Goal: Task Accomplishment & Management: Complete application form

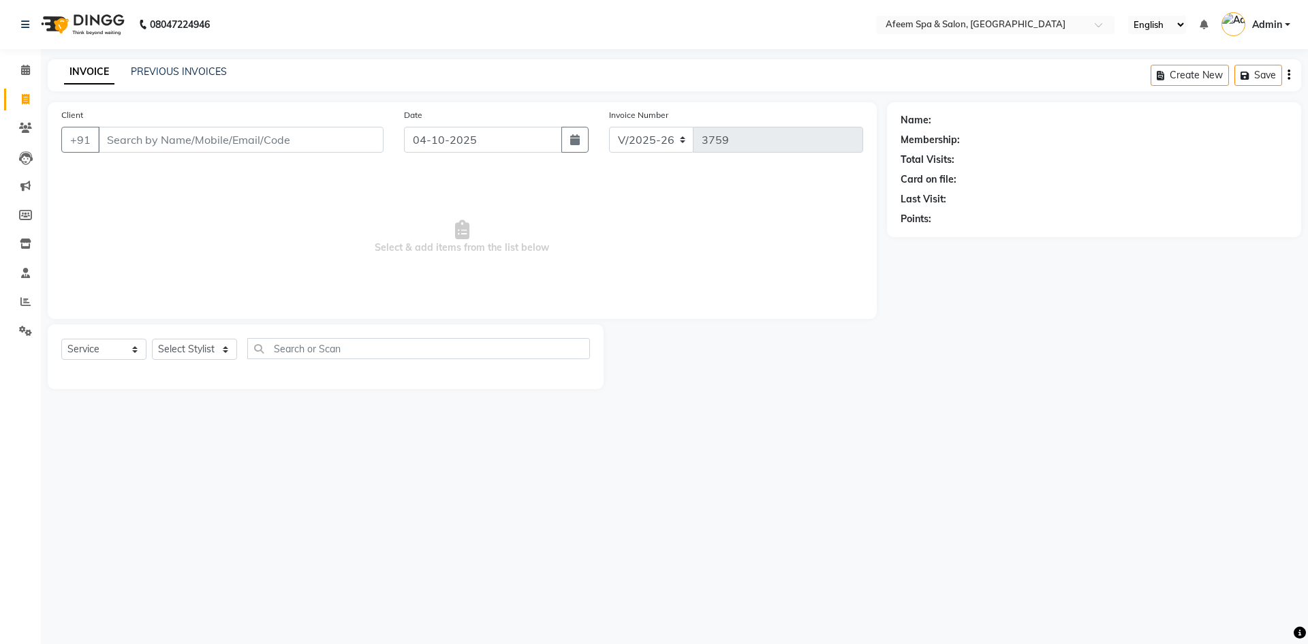
select select "750"
select select "service"
type input "9701501124"
click at [216, 348] on select "Select Stylist anil deep [PERSON_NAME] [PERSON_NAME] Product [PERSON_NAME] sach…" at bounding box center [194, 349] width 85 height 21
select select "12004"
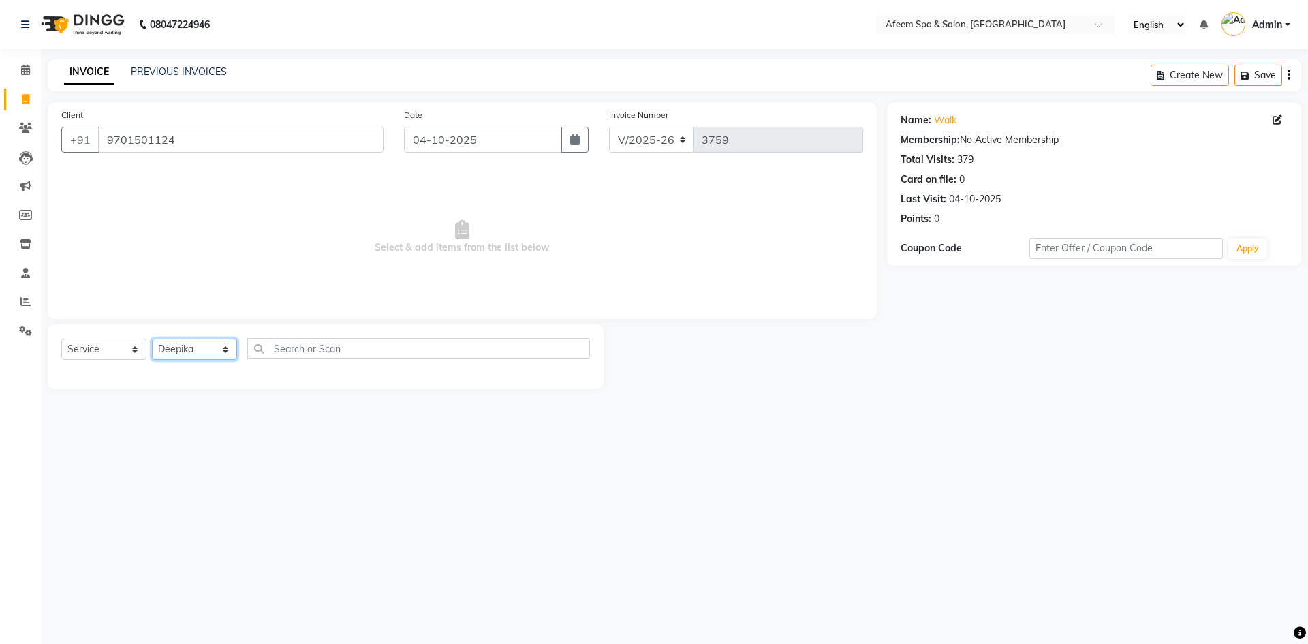
click at [152, 339] on select "Select Stylist anil deep [PERSON_NAME] [PERSON_NAME] Product [PERSON_NAME] sach…" at bounding box center [194, 349] width 85 height 21
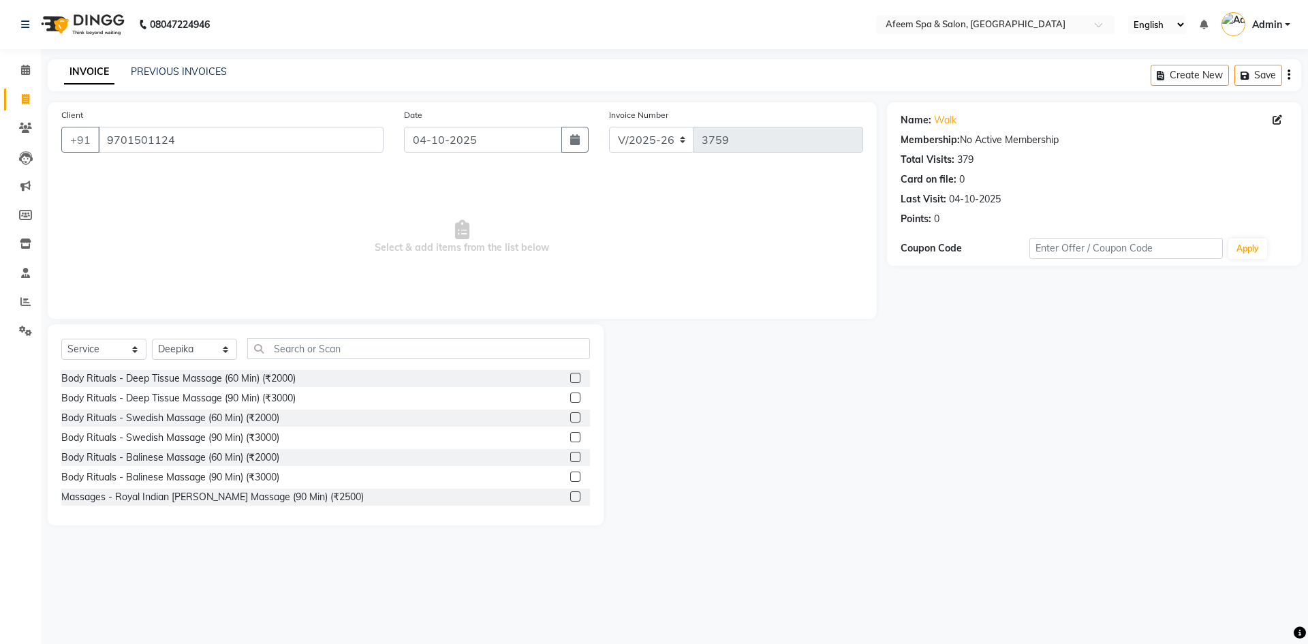
click at [570, 378] on label at bounding box center [575, 378] width 10 height 10
click at [570, 378] on input "checkbox" at bounding box center [574, 378] width 9 height 9
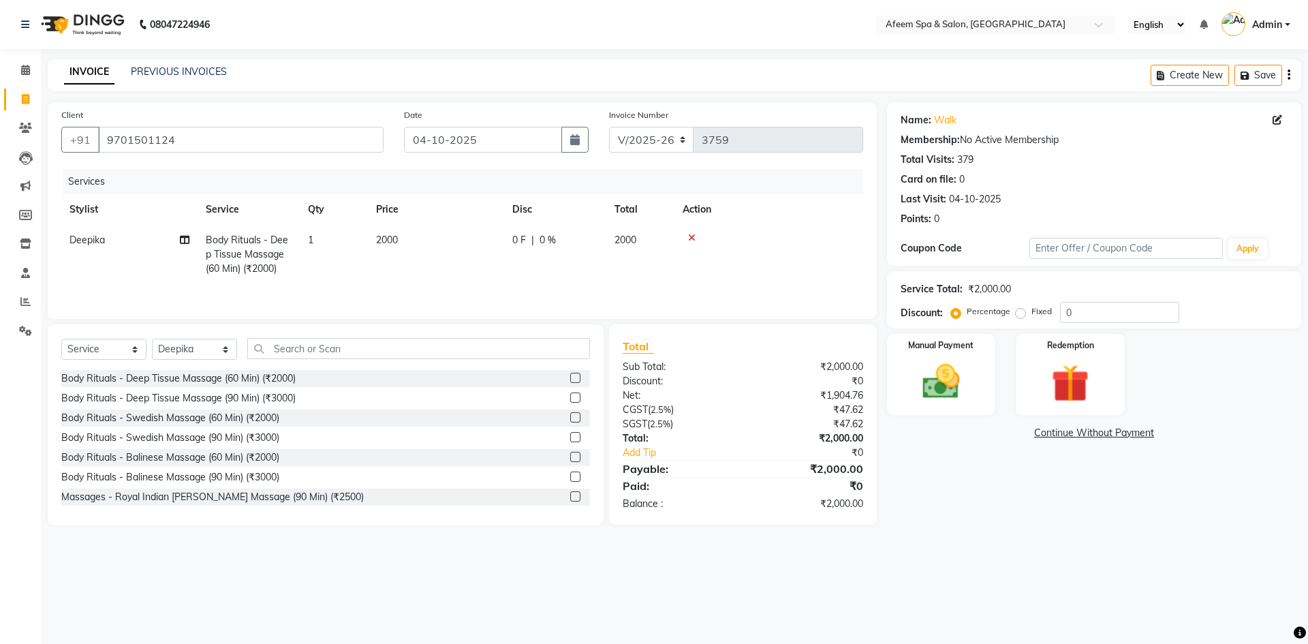
checkbox input "false"
click at [494, 243] on td "2000" at bounding box center [436, 254] width 136 height 59
select select "12004"
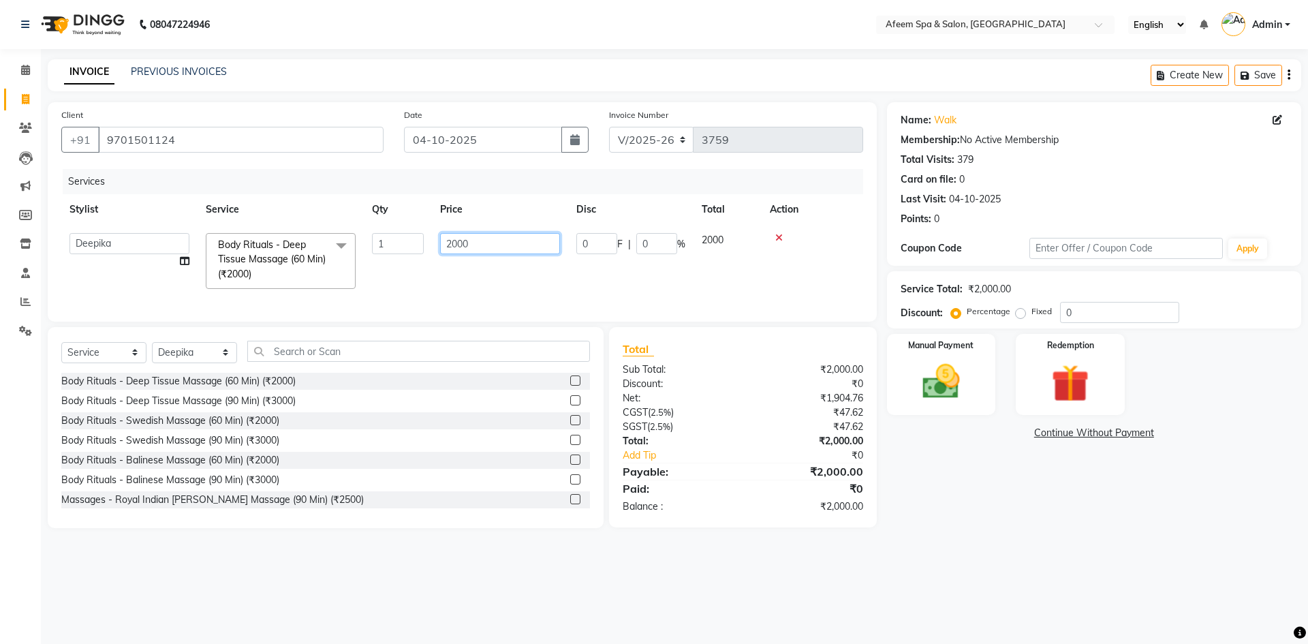
drag, startPoint x: 497, startPoint y: 245, endPoint x: 417, endPoint y: 260, distance: 81.2
click at [417, 260] on tr "anil deep [PERSON_NAME] [PERSON_NAME] Product [PERSON_NAME] sachin [PERSON_NAME…" at bounding box center [462, 261] width 802 height 72
type input "150"
click at [965, 375] on img at bounding box center [940, 381] width 63 height 45
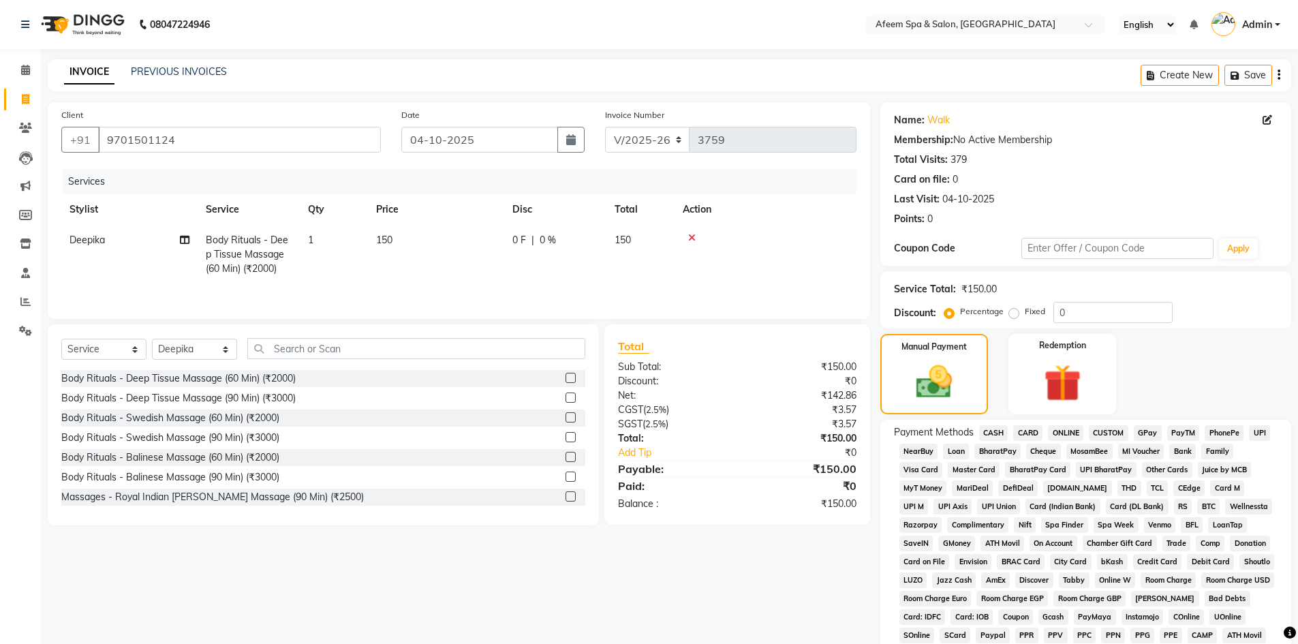
click at [1060, 438] on span "ONLINE" at bounding box center [1065, 433] width 35 height 16
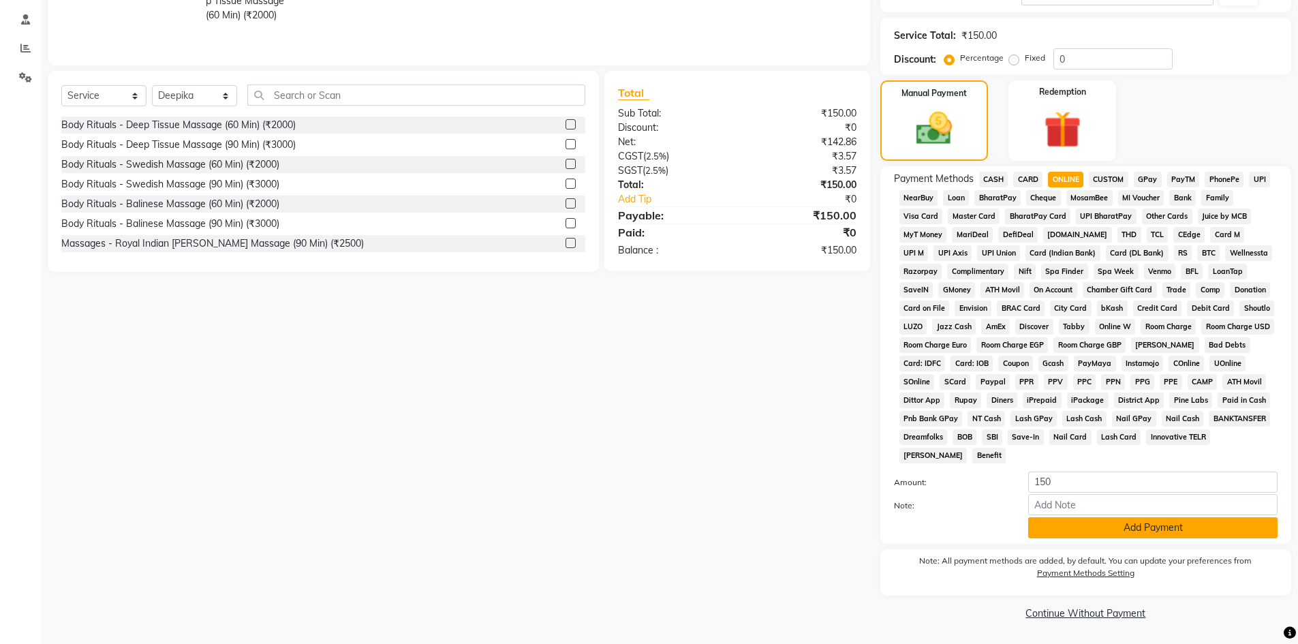
click at [1148, 534] on button "Add Payment" at bounding box center [1152, 527] width 249 height 21
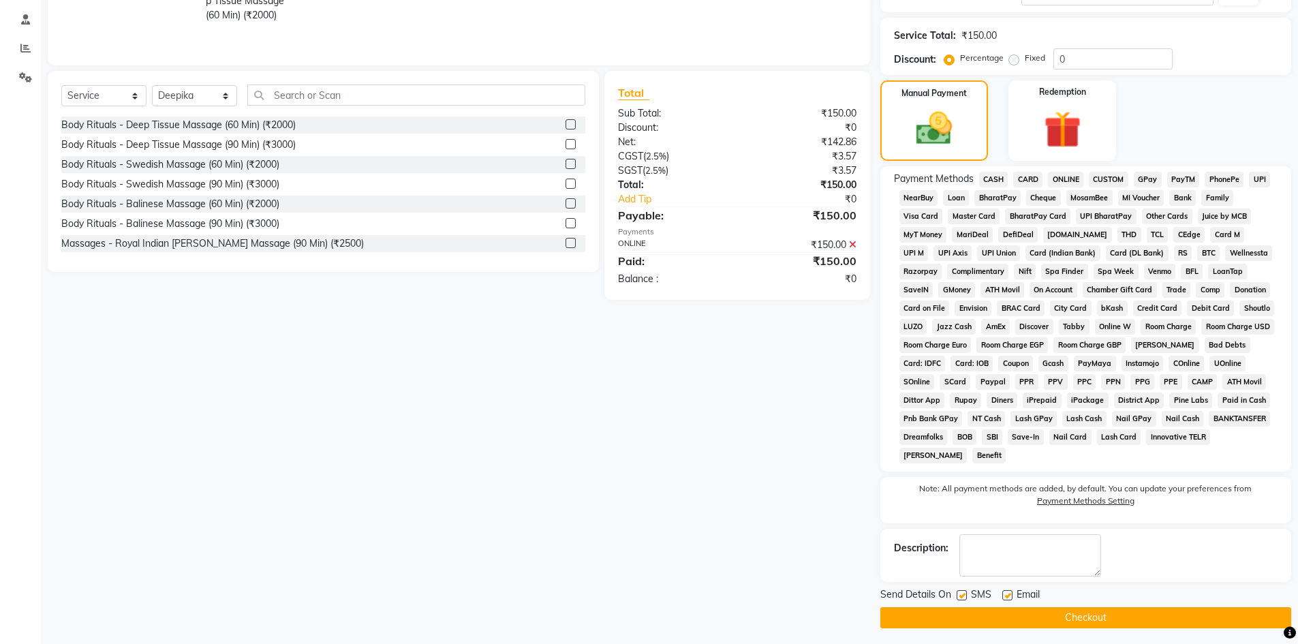
click at [1154, 617] on button "Checkout" at bounding box center [1085, 617] width 411 height 21
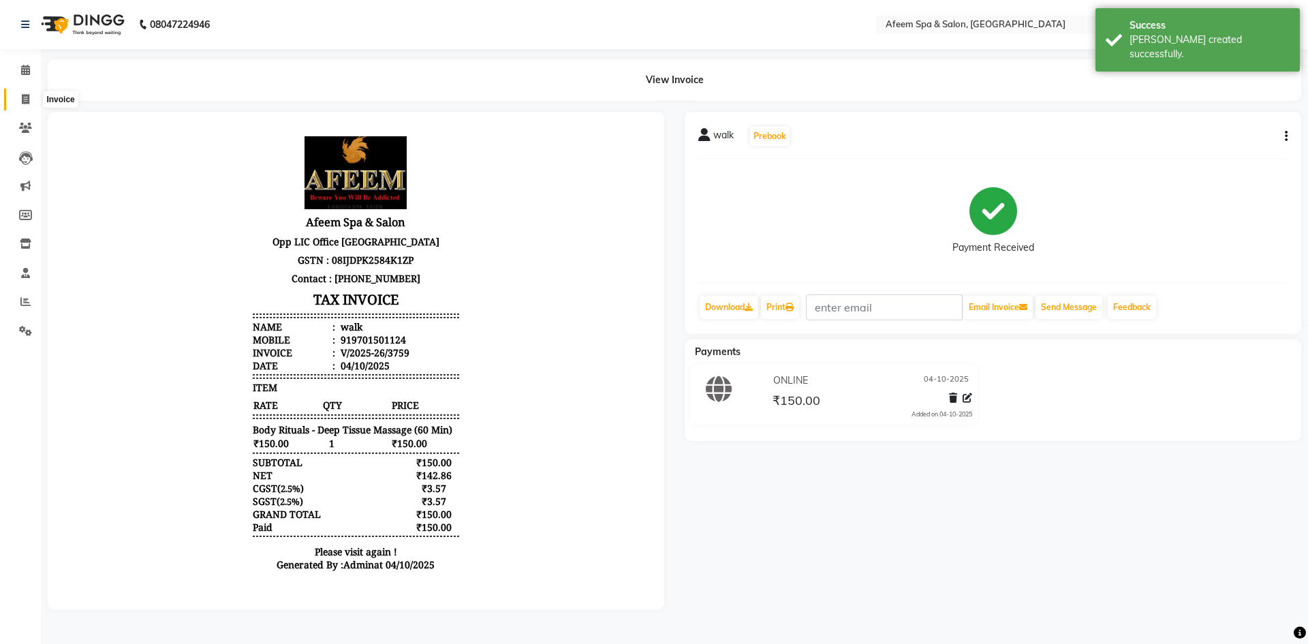
click at [32, 99] on span at bounding box center [26, 100] width 24 height 16
select select "service"
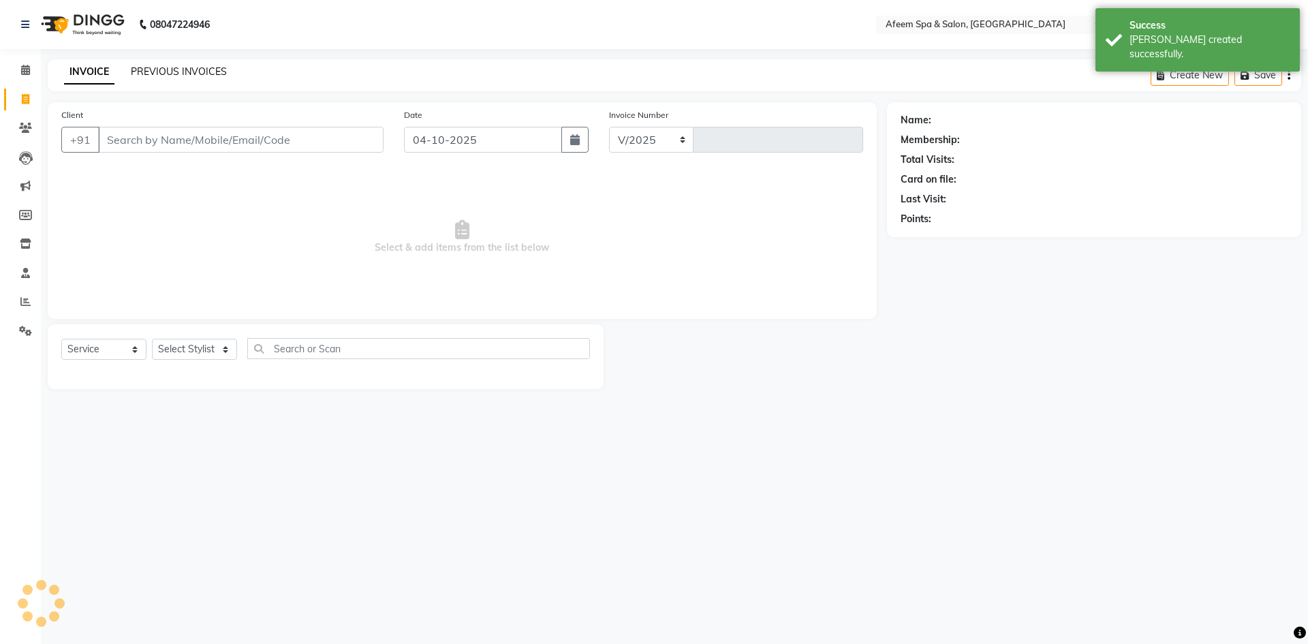
select select "750"
type input "3760"
click at [198, 72] on link "PREVIOUS INVOICES" at bounding box center [179, 71] width 96 height 12
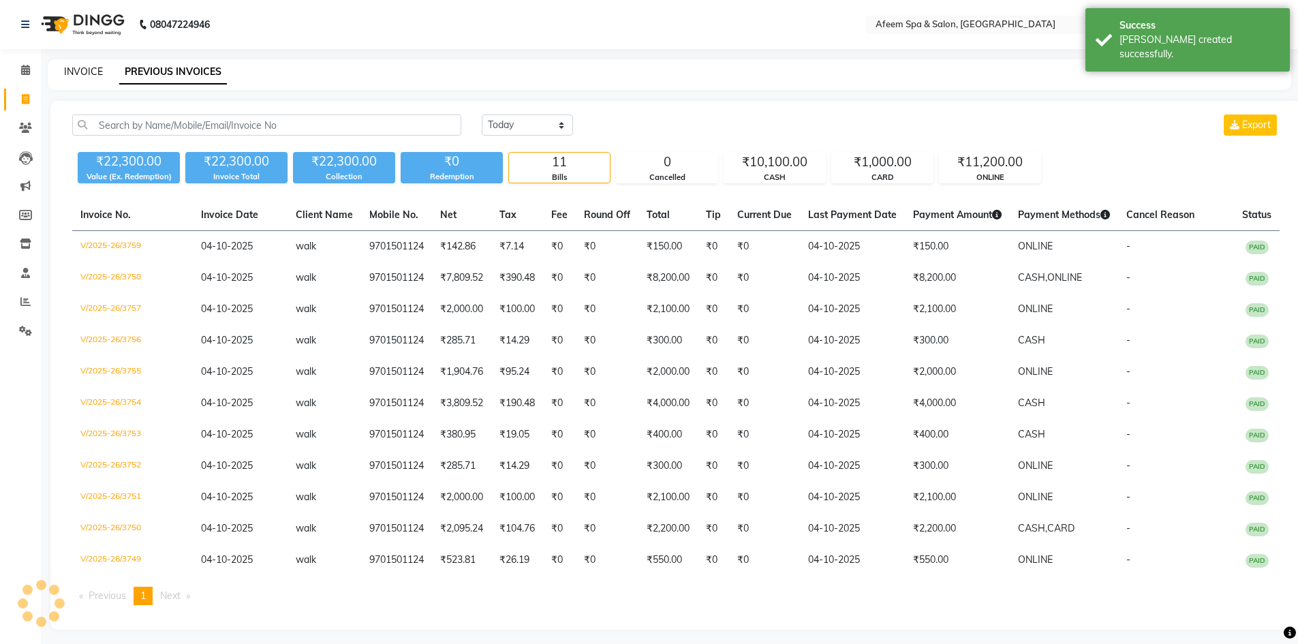
click at [83, 72] on link "INVOICE" at bounding box center [83, 71] width 39 height 12
select select "service"
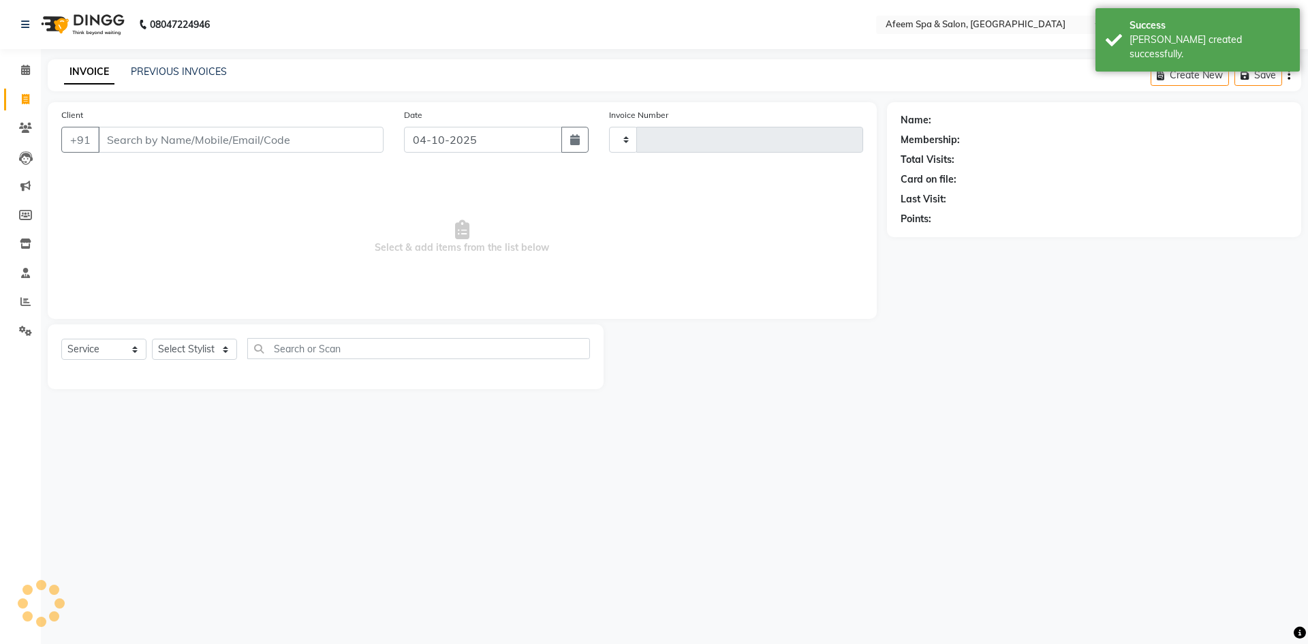
type input "3760"
select select "750"
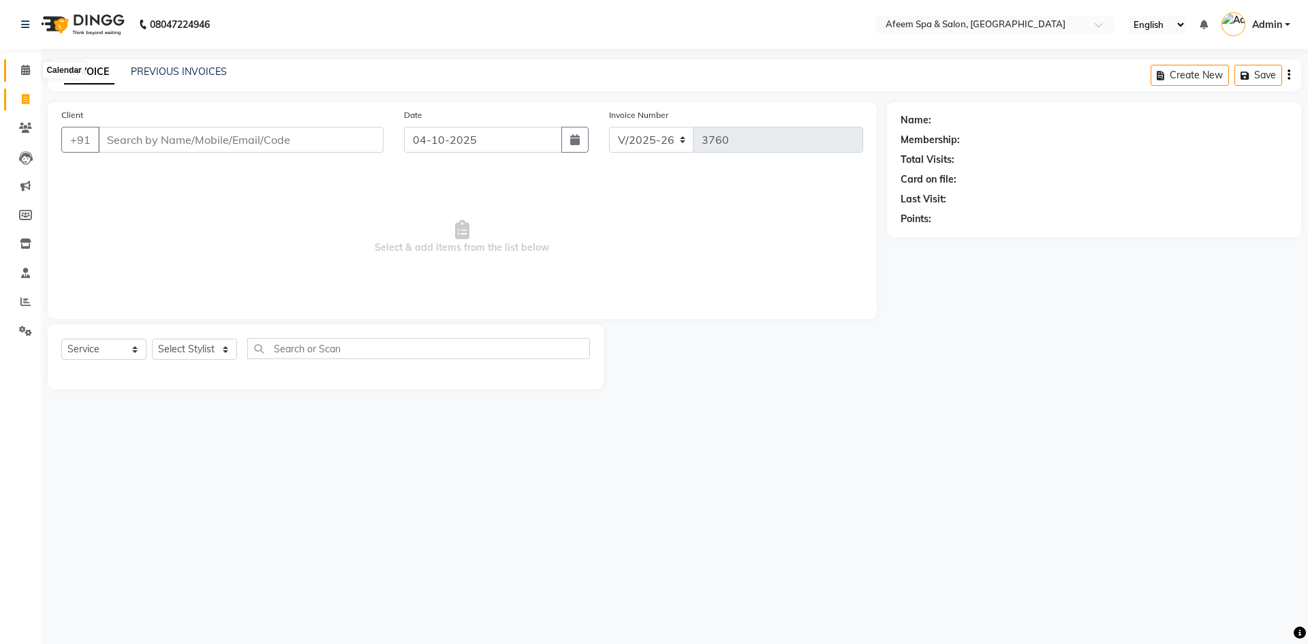
click at [25, 67] on icon at bounding box center [25, 70] width 9 height 10
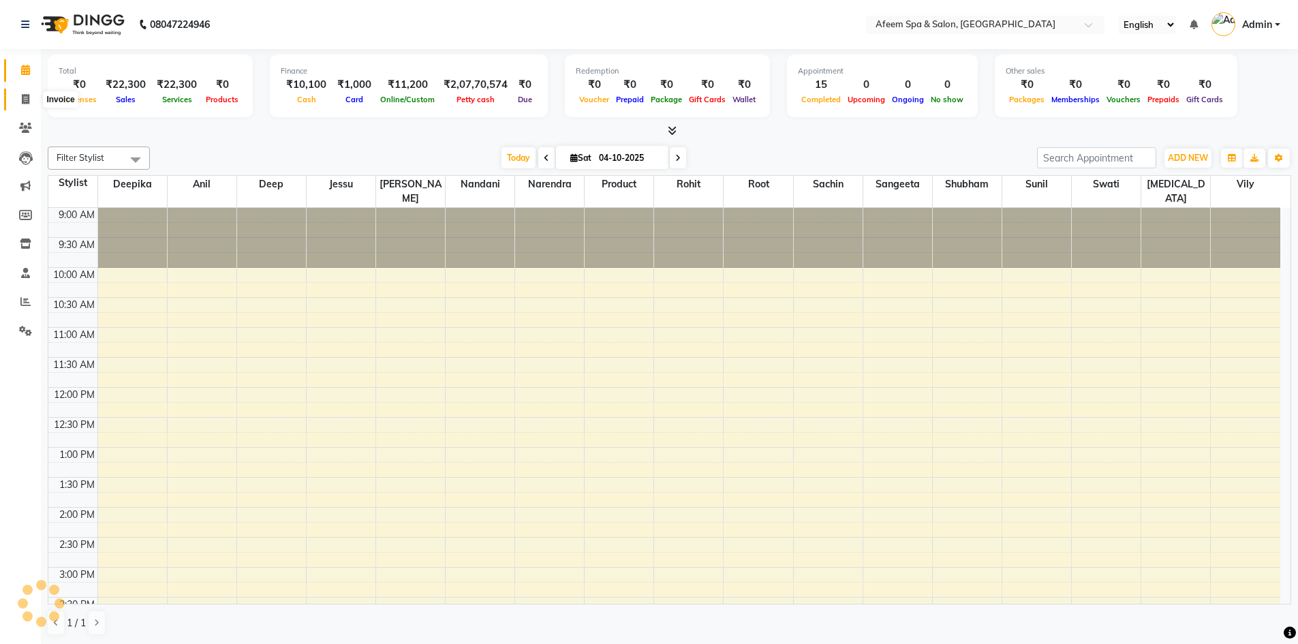
click at [20, 102] on span at bounding box center [26, 100] width 24 height 16
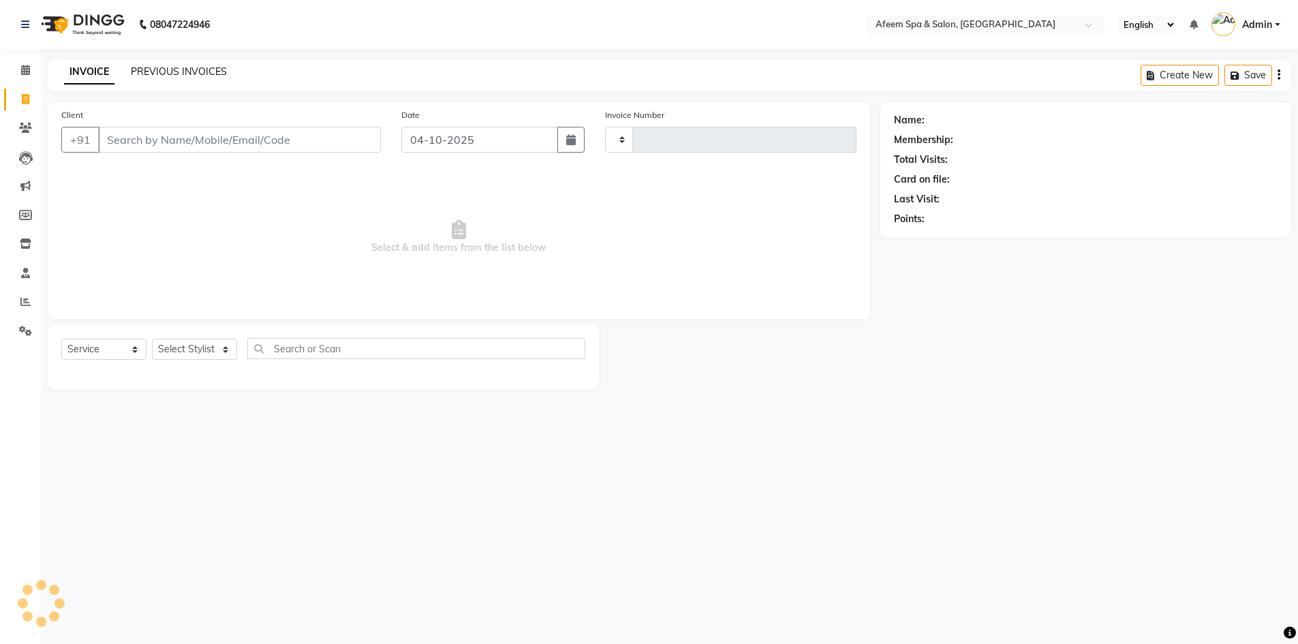
click at [179, 71] on link "PREVIOUS INVOICES" at bounding box center [179, 71] width 96 height 12
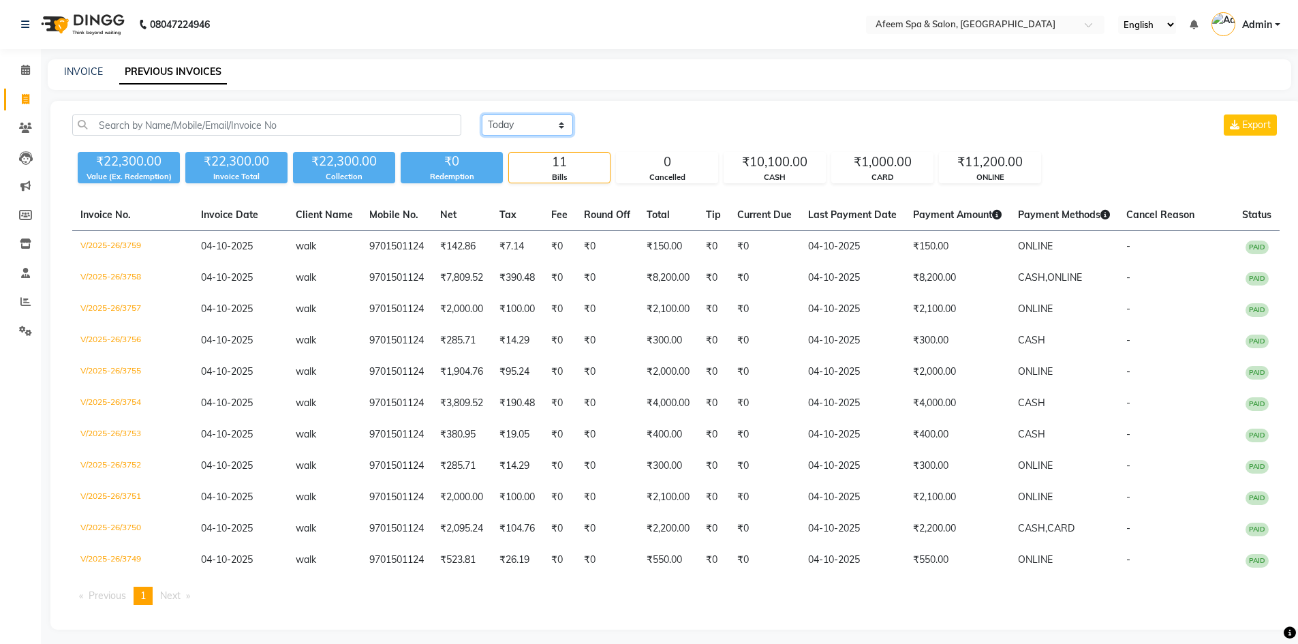
click at [527, 121] on select "[DATE] [DATE] Custom Range" at bounding box center [527, 124] width 91 height 21
select select "range"
click at [482, 114] on select "[DATE] [DATE] Custom Range" at bounding box center [527, 124] width 91 height 21
click at [642, 129] on input "04-10-2025" at bounding box center [638, 125] width 95 height 19
select select "10"
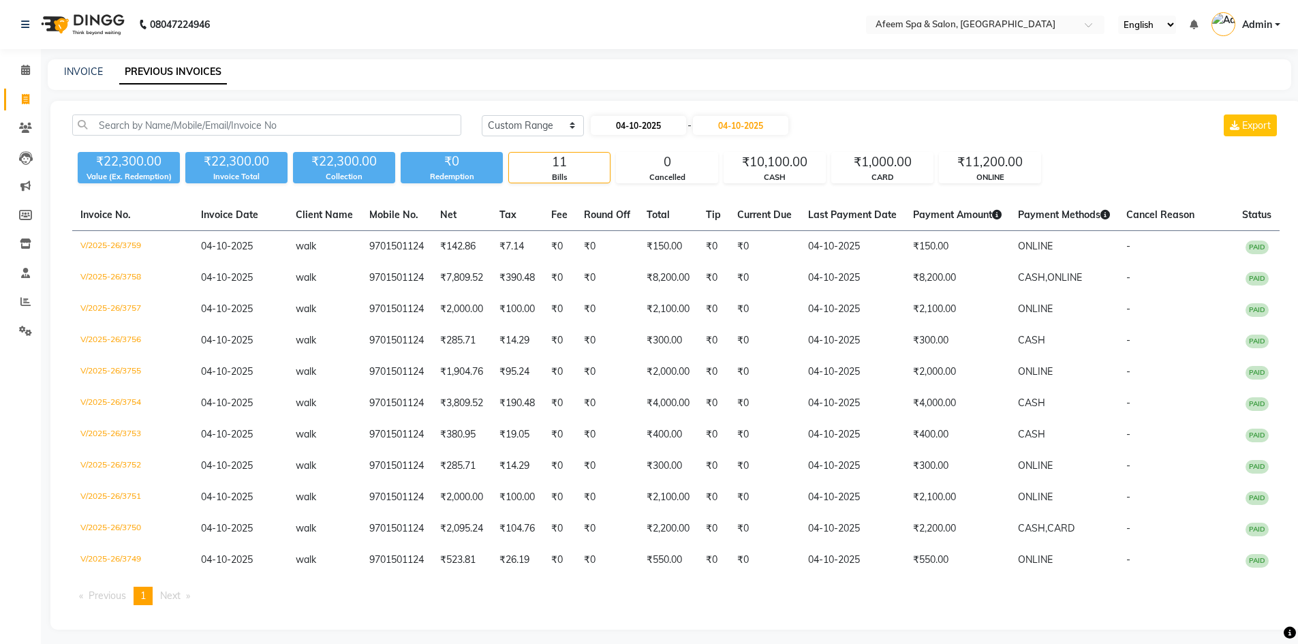
select select "2025"
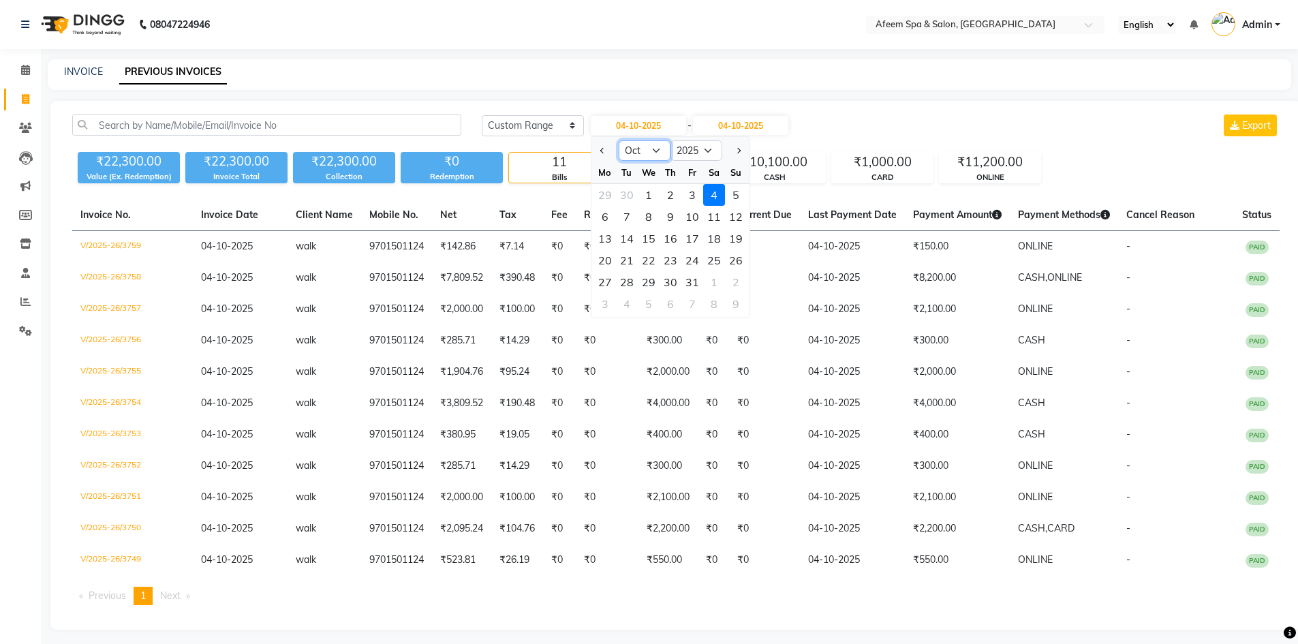
click at [644, 155] on select "Jan Feb Mar Apr May Jun [DATE] Aug Sep Oct Nov Dec" at bounding box center [645, 150] width 52 height 20
select select "9"
click at [619, 140] on select "Jan Feb Mar Apr May Jun [DATE] Aug Sep Oct Nov Dec" at bounding box center [645, 150] width 52 height 20
click at [608, 191] on div "1" at bounding box center [605, 195] width 22 height 22
type input "01-09-2025"
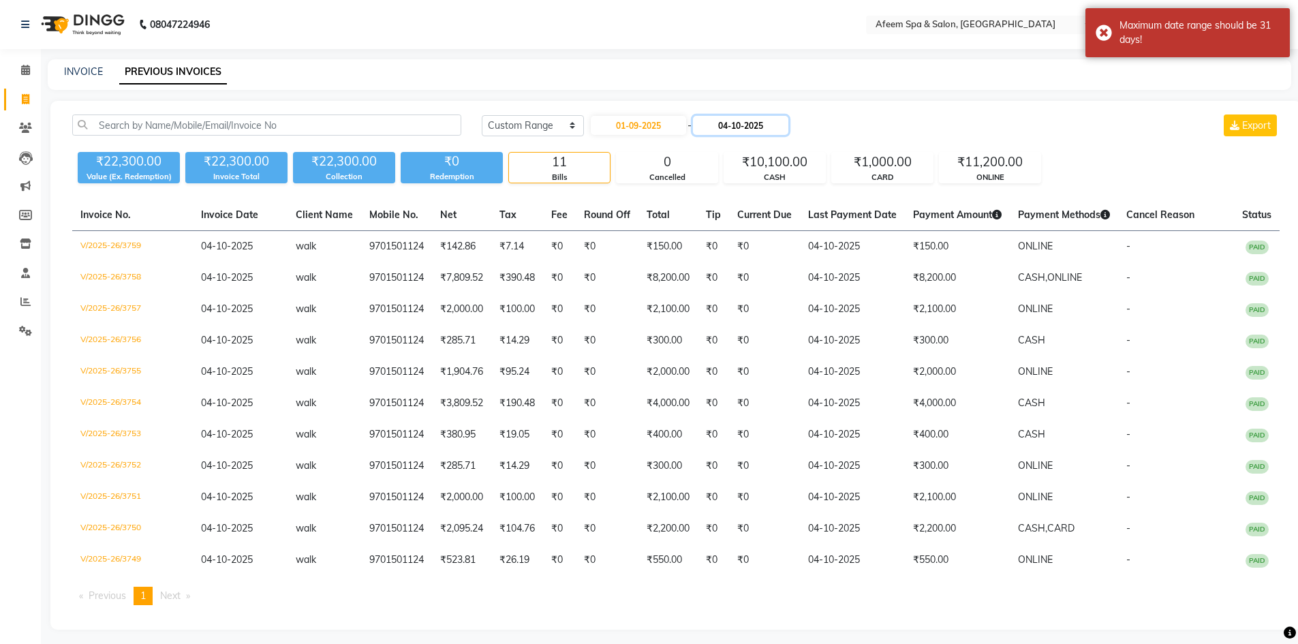
click at [760, 123] on input "04-10-2025" at bounding box center [740, 125] width 95 height 19
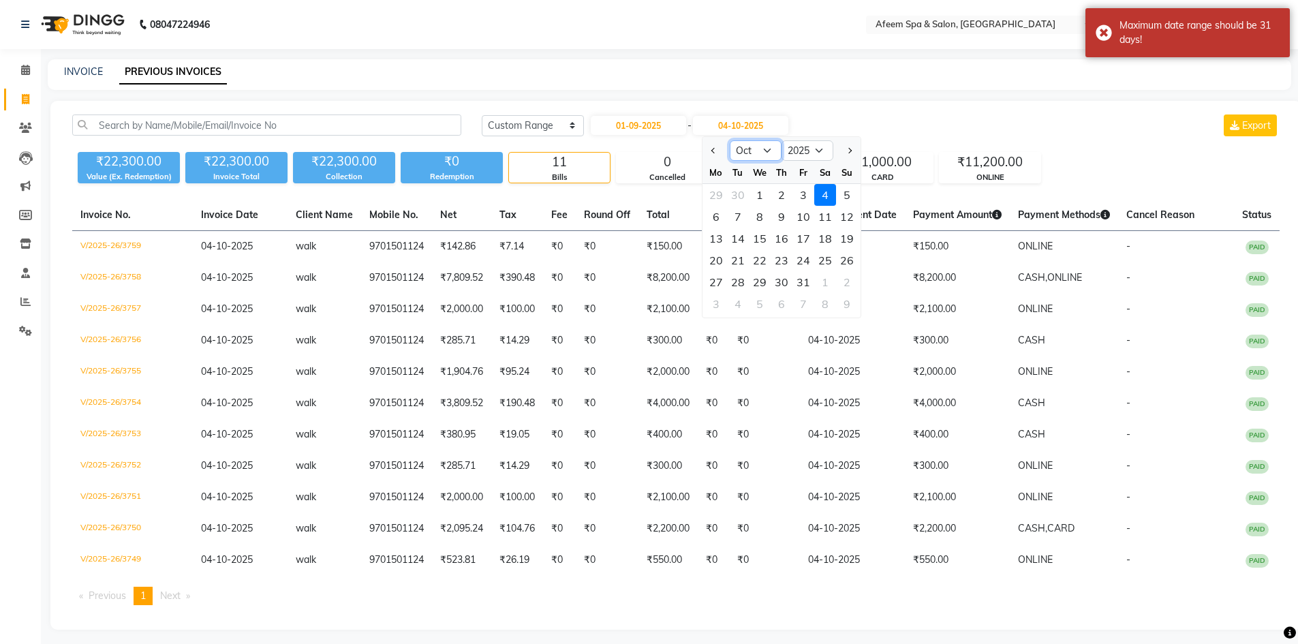
click at [767, 148] on select "Sep Oct Nov Dec" at bounding box center [756, 150] width 52 height 20
select select "9"
click at [730, 140] on select "Sep Oct Nov Dec" at bounding box center [756, 150] width 52 height 20
click at [739, 287] on div "30" at bounding box center [738, 282] width 22 height 22
type input "30-09-2025"
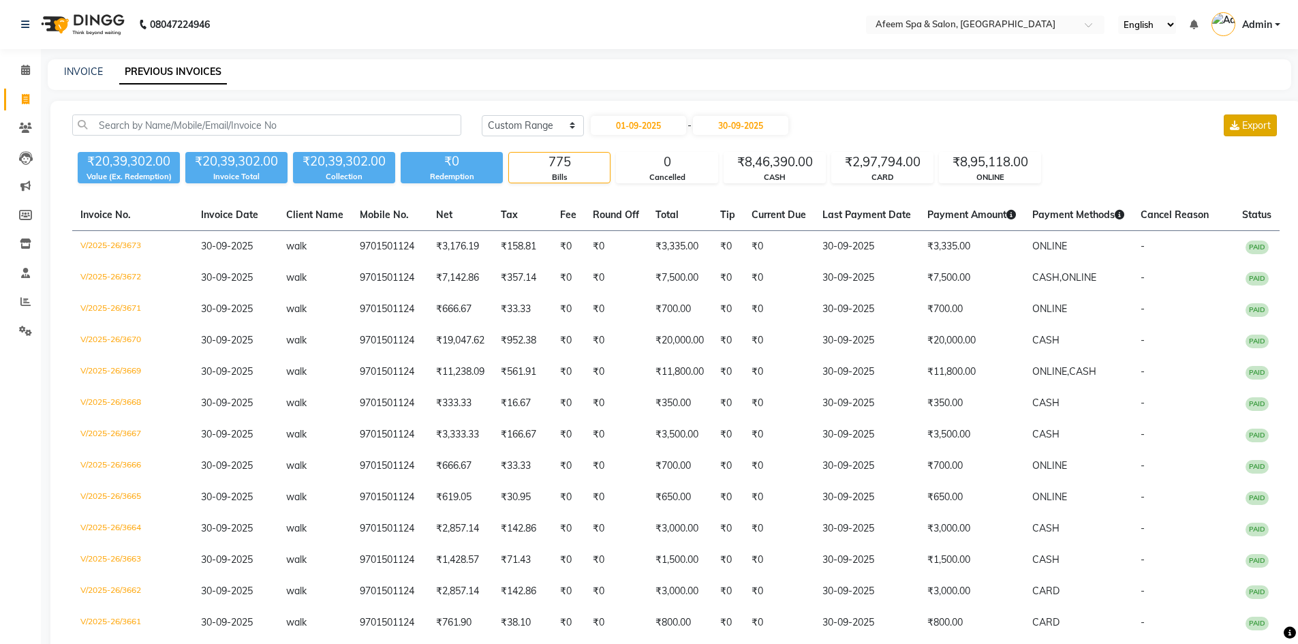
click at [1244, 127] on span "Export" at bounding box center [1256, 125] width 29 height 12
click at [85, 70] on link "INVOICE" at bounding box center [83, 71] width 39 height 12
select select "service"
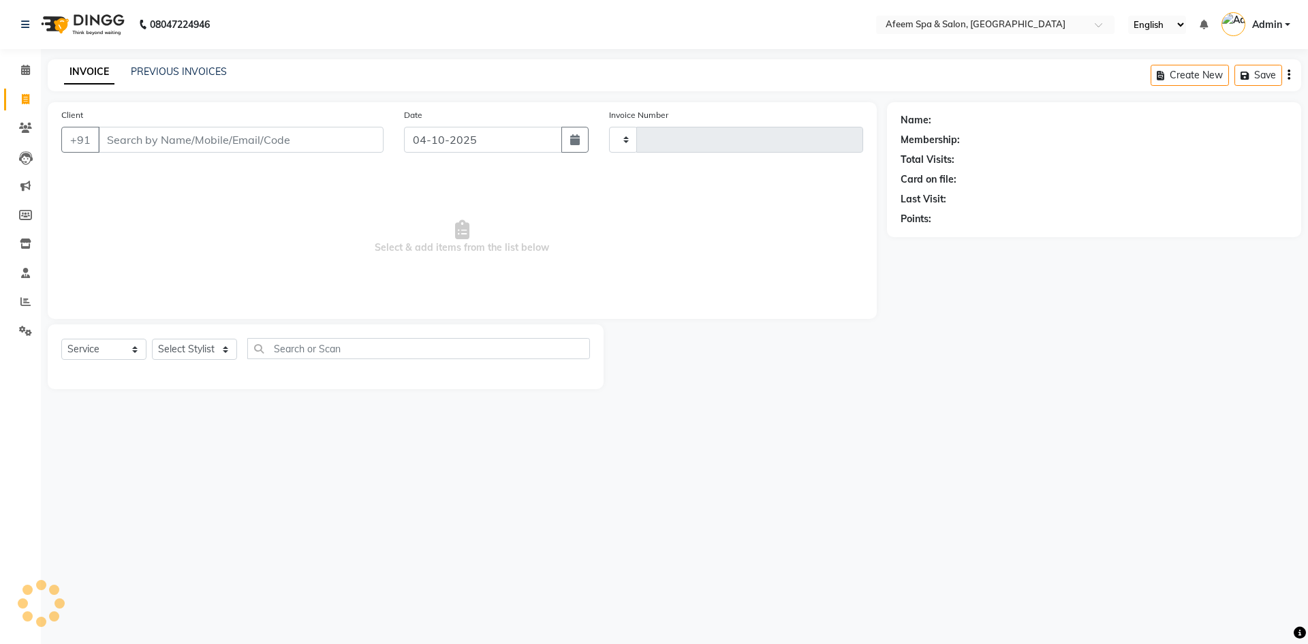
type input "3760"
select select "750"
type input "9701501124"
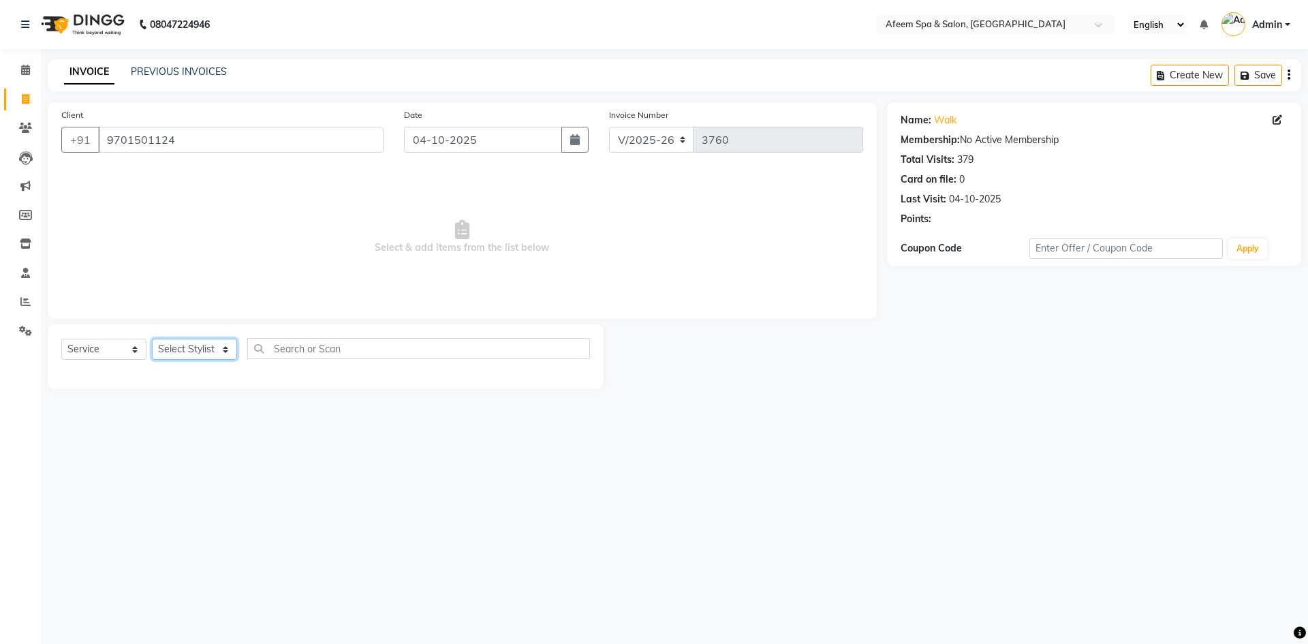
click at [182, 347] on select "Select Stylist anil deep [PERSON_NAME] [PERSON_NAME] Product [PERSON_NAME] sach…" at bounding box center [194, 349] width 85 height 21
select select "26114"
click at [152, 339] on select "Select Stylist anil deep [PERSON_NAME] [PERSON_NAME] Product [PERSON_NAME] sach…" at bounding box center [194, 349] width 85 height 21
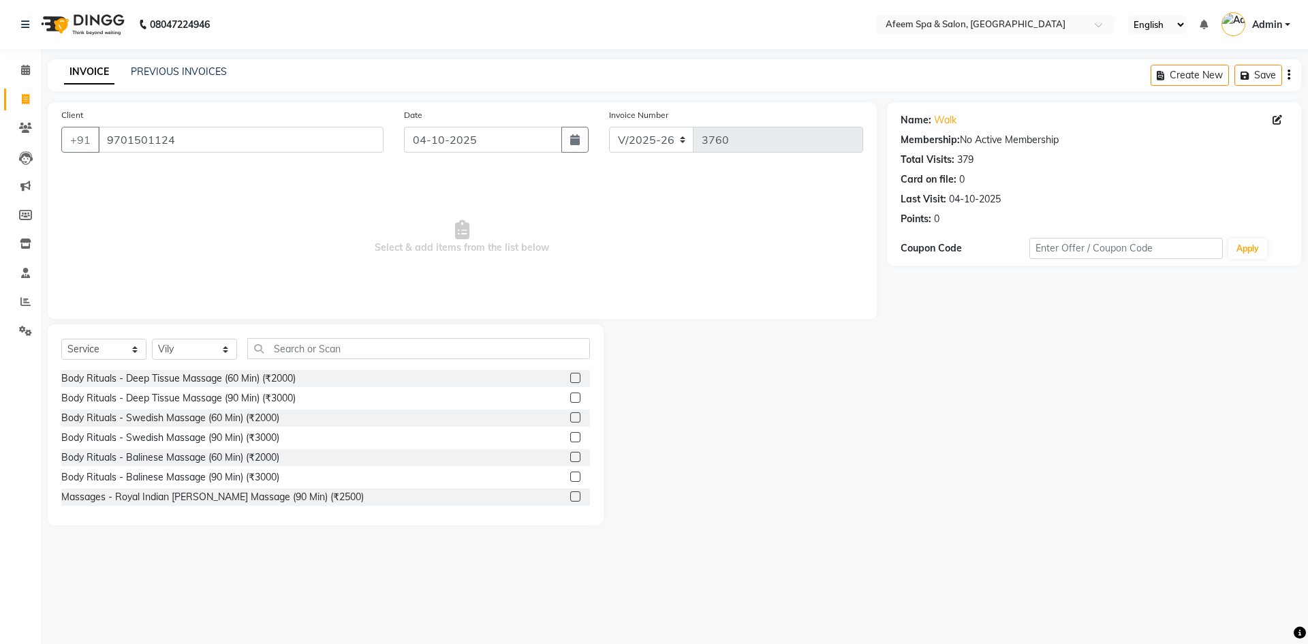
click at [570, 379] on label at bounding box center [575, 378] width 10 height 10
click at [570, 379] on input "checkbox" at bounding box center [574, 378] width 9 height 9
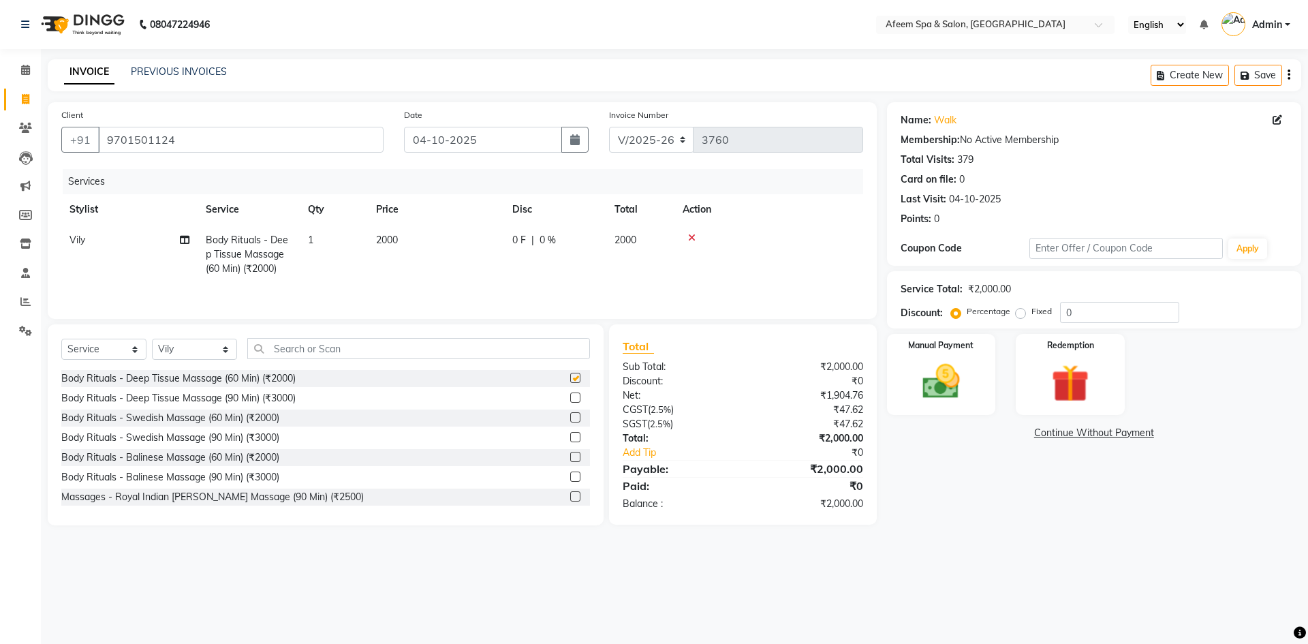
checkbox input "false"
click at [440, 251] on td "2000" at bounding box center [436, 254] width 136 height 59
select select "26114"
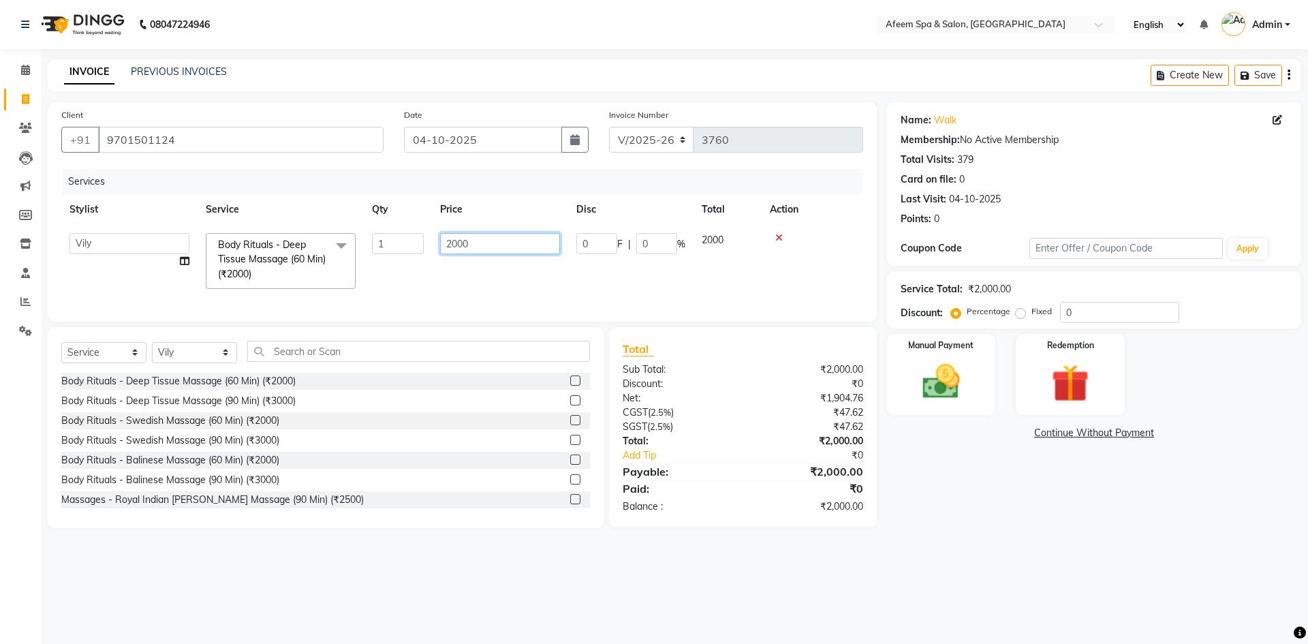
drag, startPoint x: 440, startPoint y: 251, endPoint x: 410, endPoint y: 242, distance: 31.5
click at [410, 242] on tr "anil deep [PERSON_NAME] [PERSON_NAME] Product [PERSON_NAME] sachin [PERSON_NAME…" at bounding box center [462, 261] width 802 height 72
type input "4000"
click at [930, 399] on img at bounding box center [940, 381] width 63 height 45
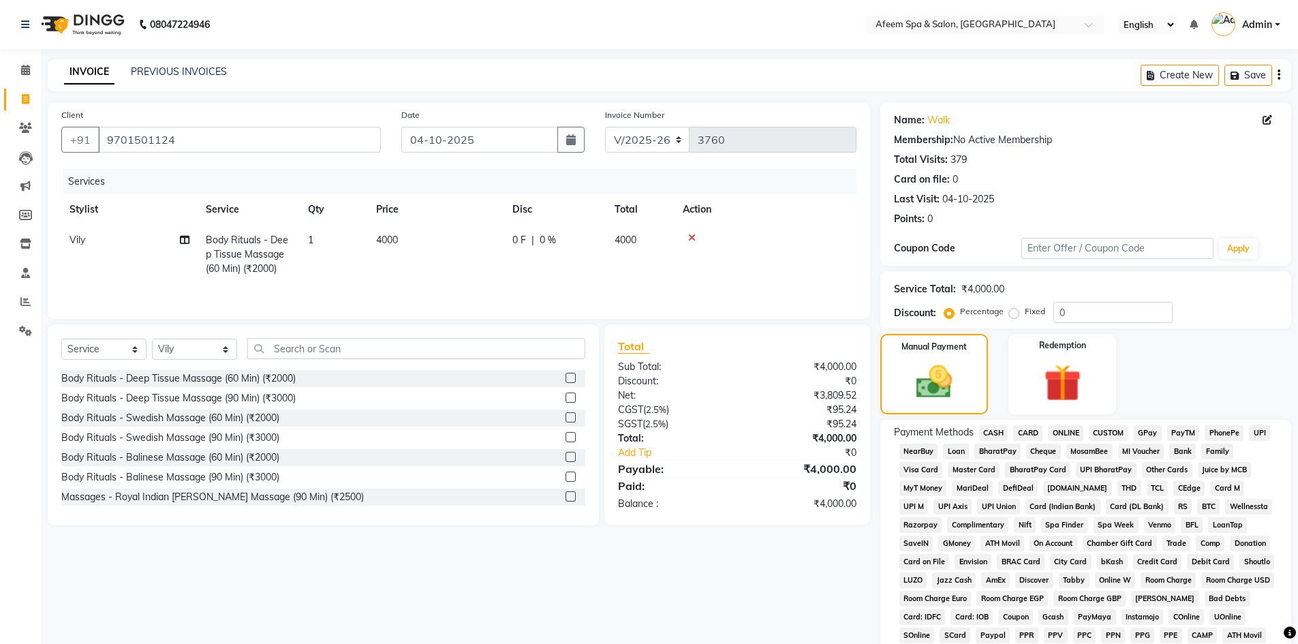
click at [991, 431] on span "CASH" at bounding box center [993, 433] width 29 height 16
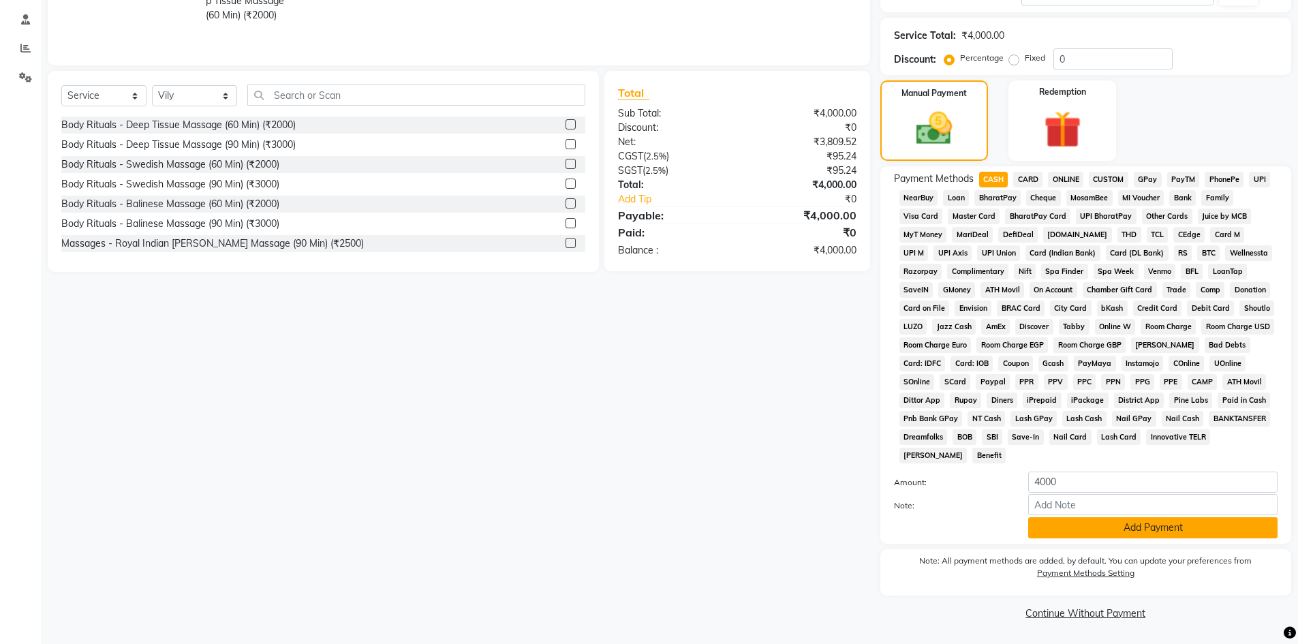
click at [1071, 523] on button "Add Payment" at bounding box center [1152, 527] width 249 height 21
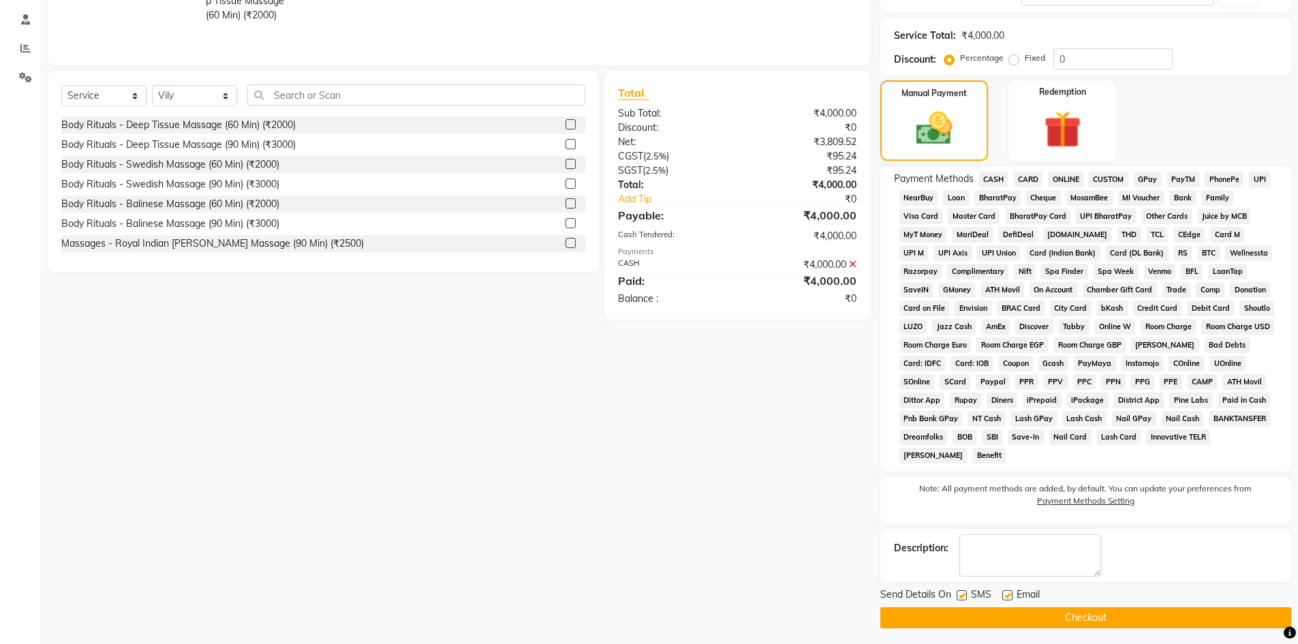
click at [1168, 607] on button "Checkout" at bounding box center [1085, 617] width 411 height 21
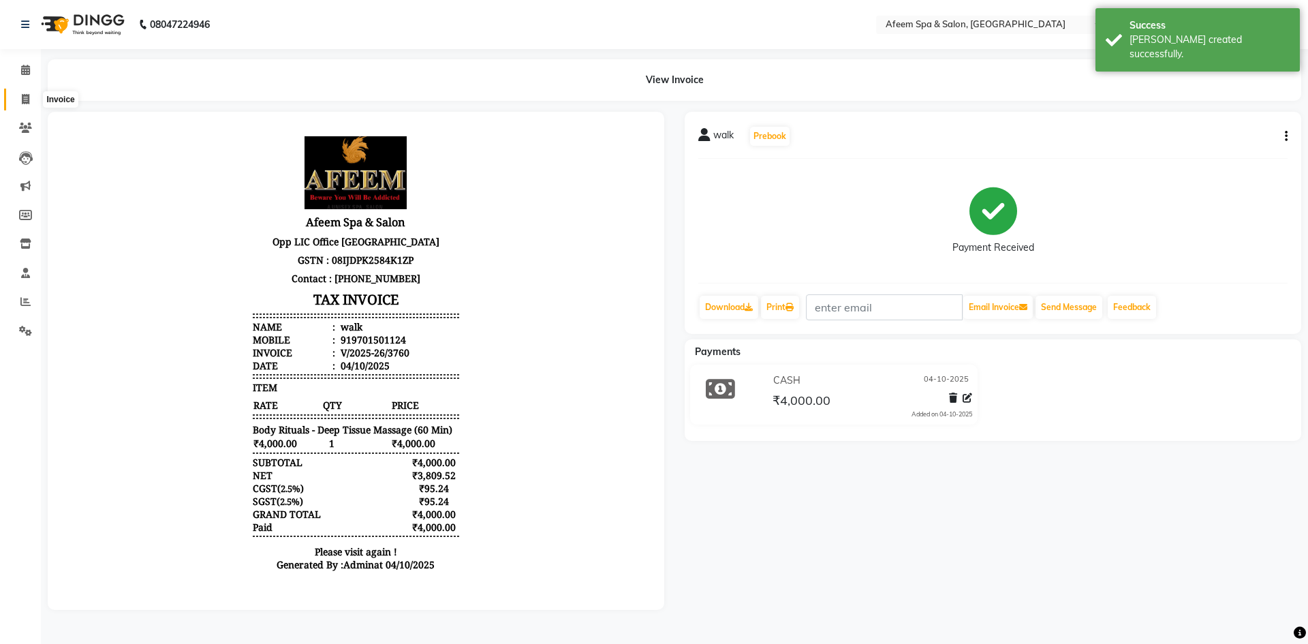
click at [31, 102] on span at bounding box center [26, 100] width 24 height 16
select select "service"
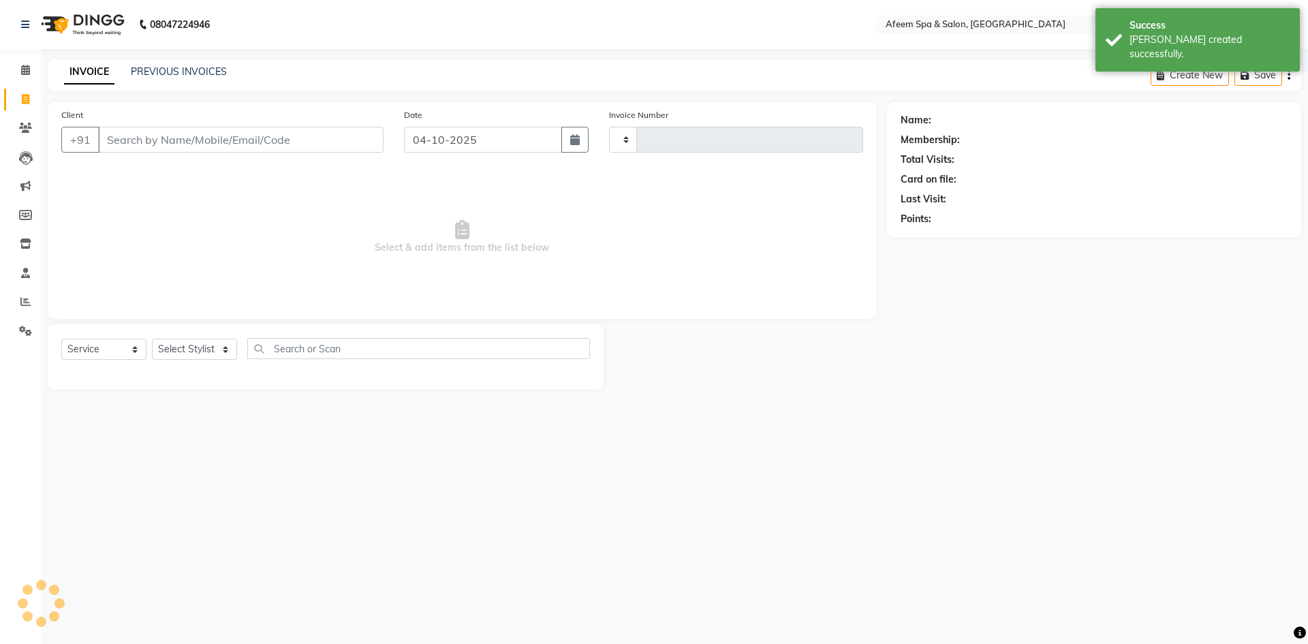
type input "3761"
select select "750"
click at [201, 73] on link "PREVIOUS INVOICES" at bounding box center [179, 71] width 96 height 12
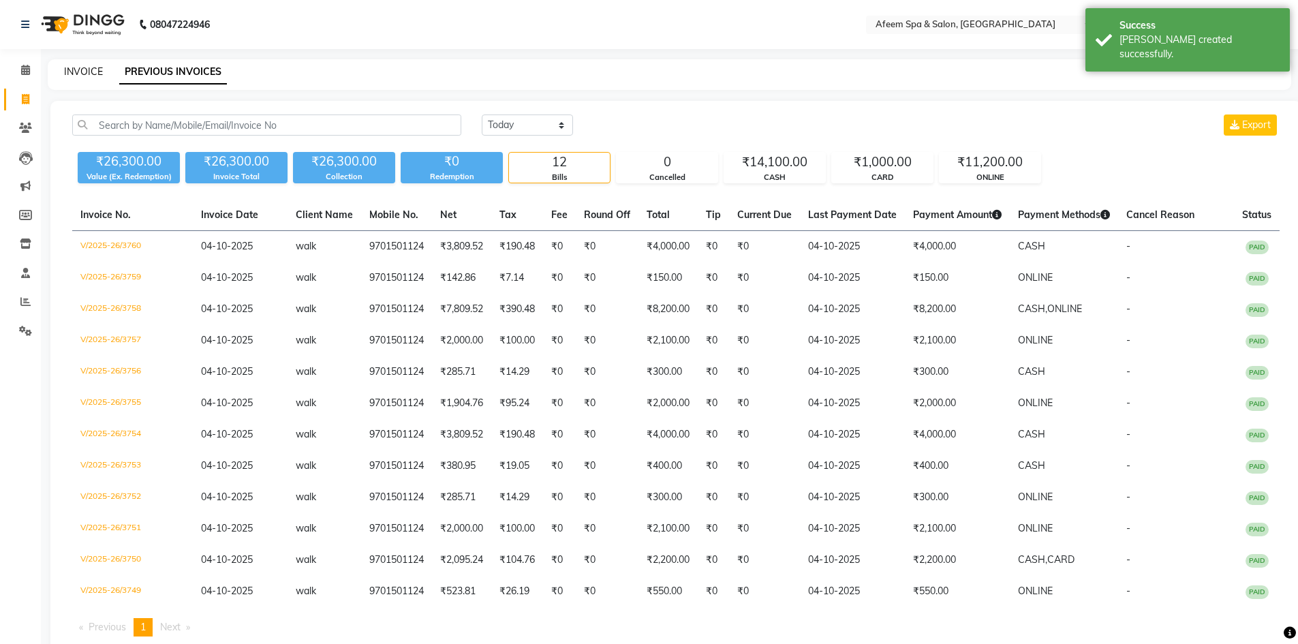
click at [78, 75] on link "INVOICE" at bounding box center [83, 71] width 39 height 12
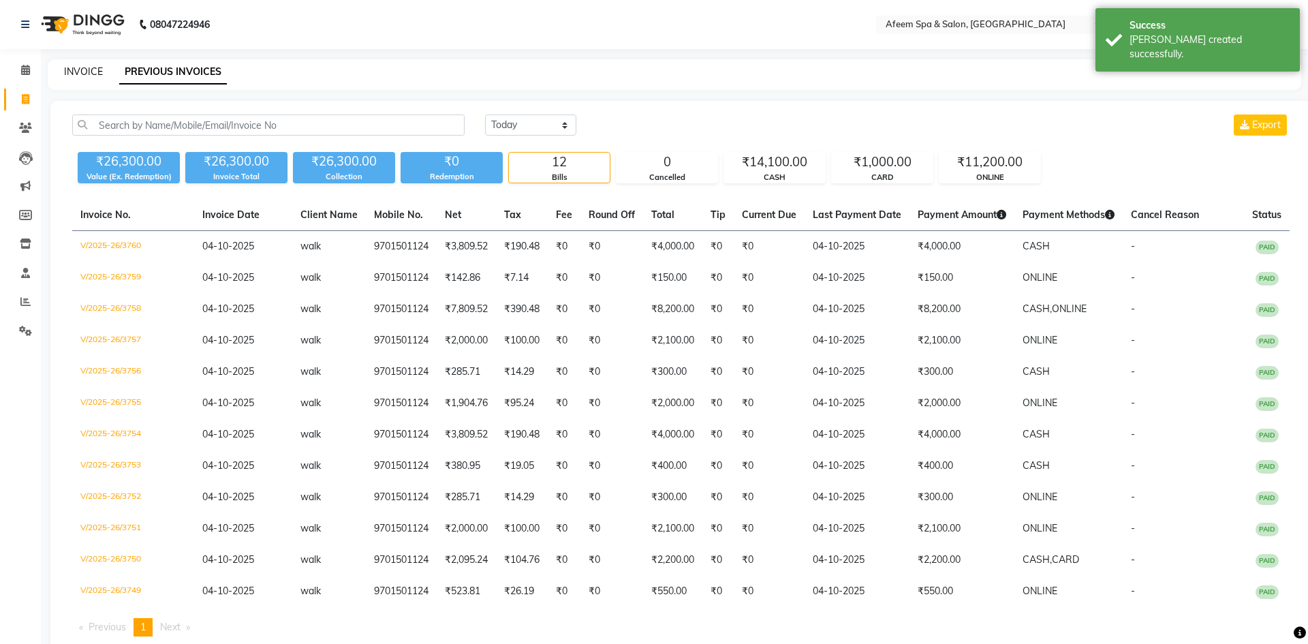
select select "750"
select select "service"
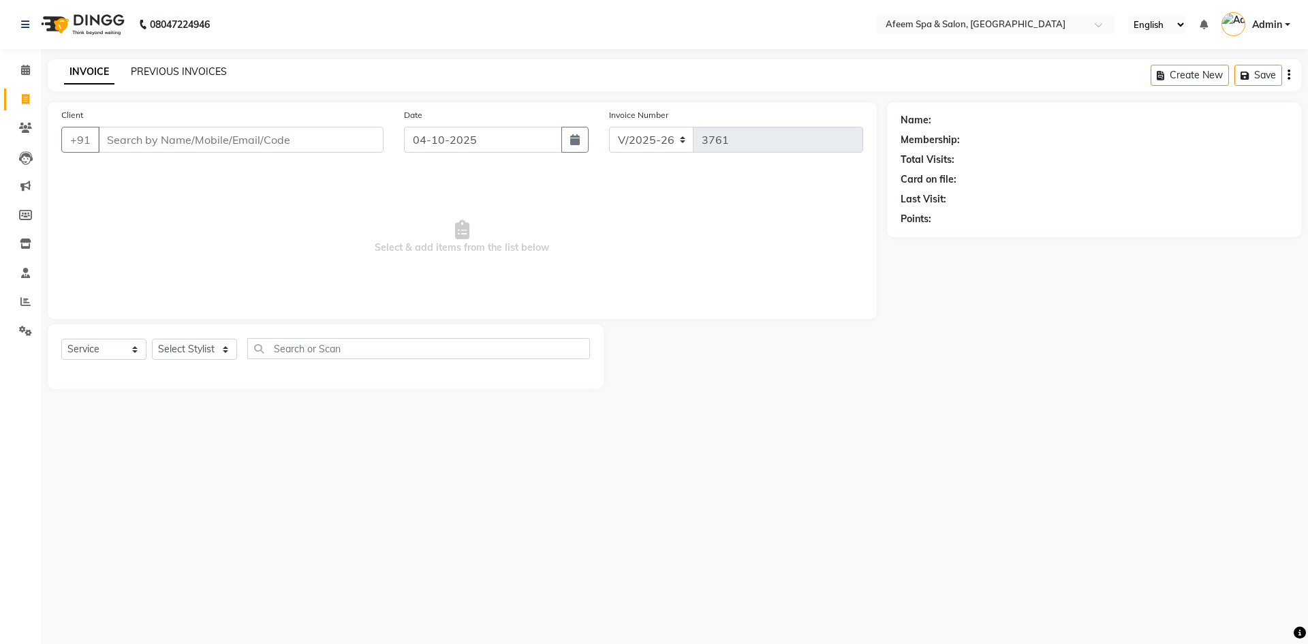
click at [194, 69] on link "PREVIOUS INVOICES" at bounding box center [179, 71] width 96 height 12
